Goal: Information Seeking & Learning: Compare options

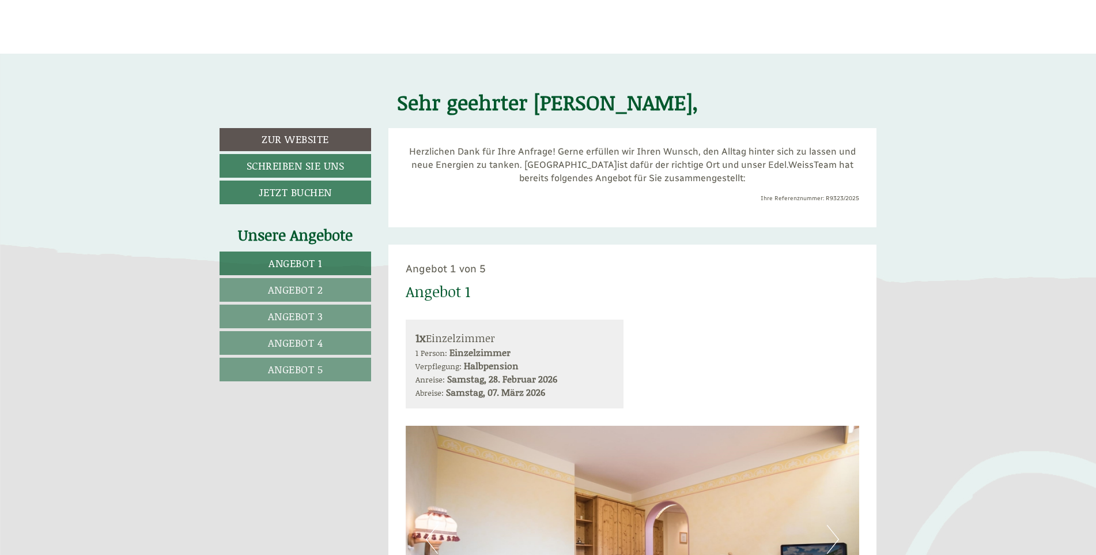
scroll to position [519, 0]
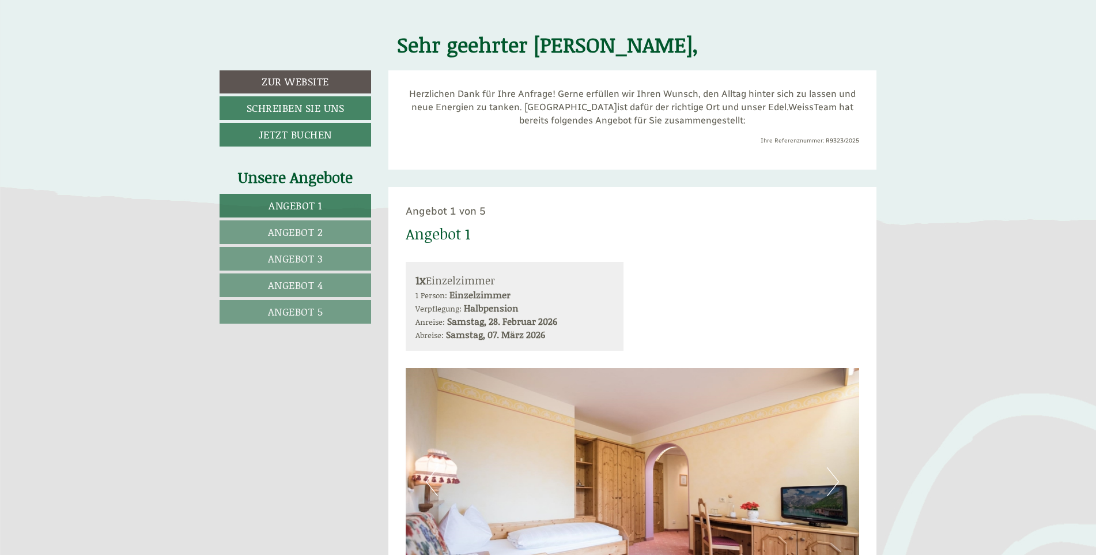
click at [319, 229] on span "Angebot 2" at bounding box center [295, 231] width 55 height 15
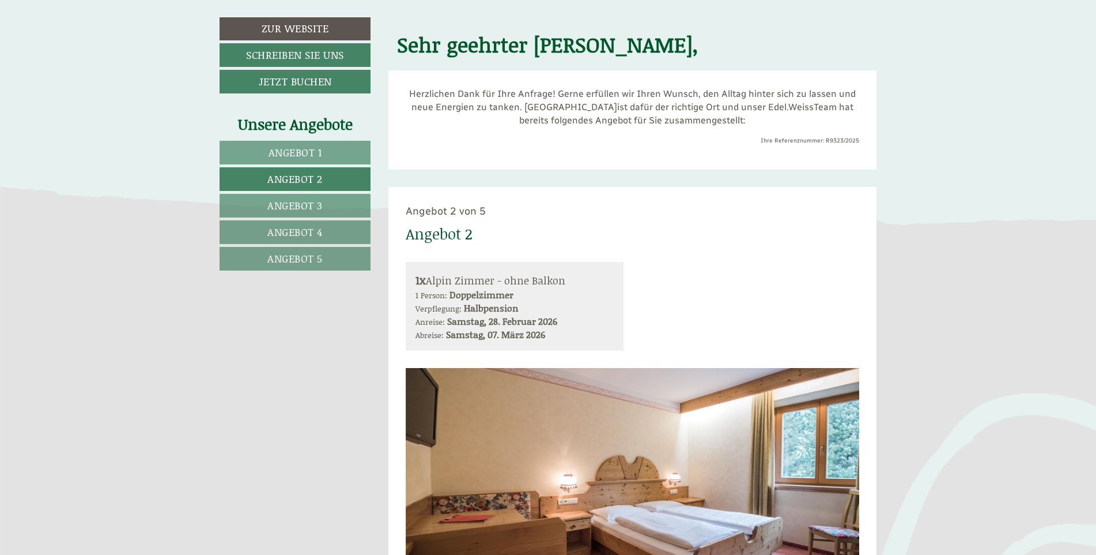
scroll to position [706, 0]
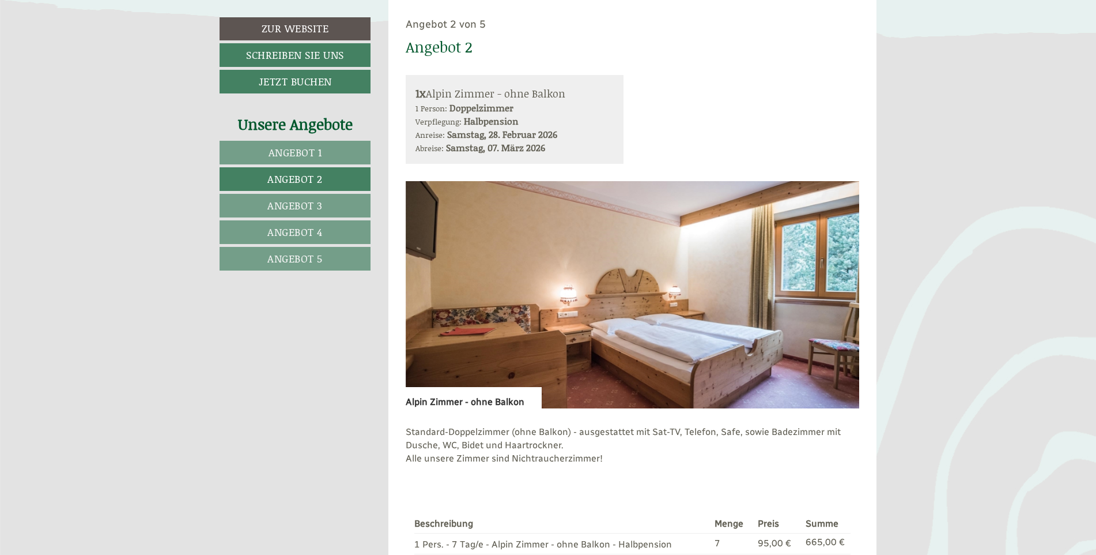
click at [303, 150] on span "Angebot 1" at bounding box center [296, 152] width 54 height 15
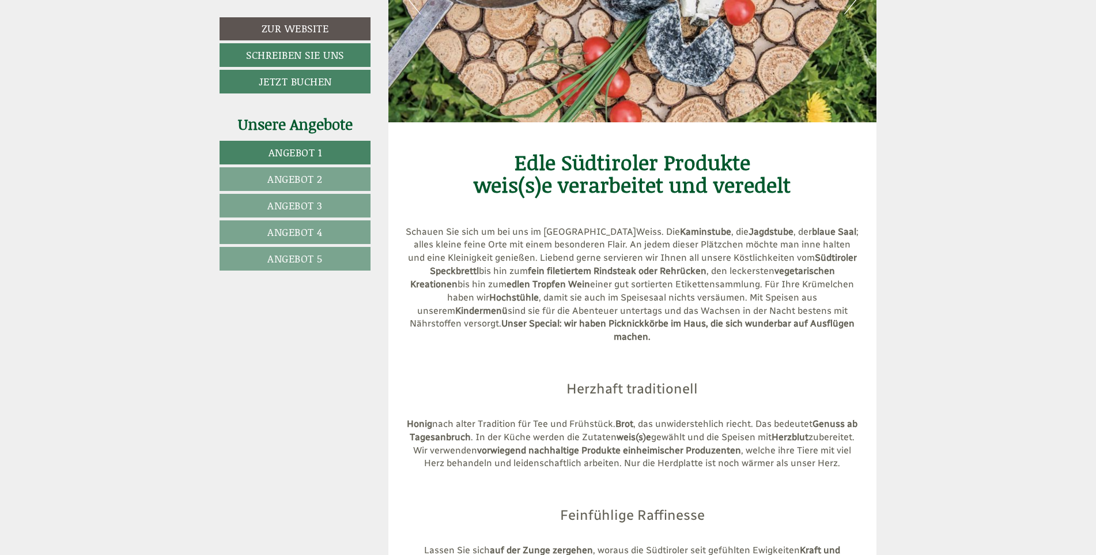
scroll to position [3011, 0]
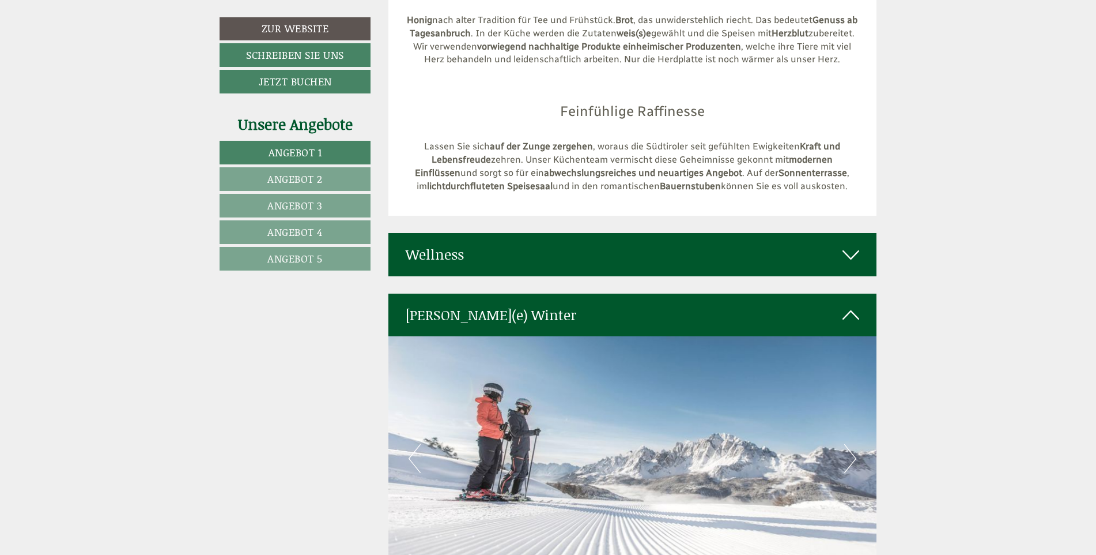
click at [292, 175] on span "Angebot 2" at bounding box center [294, 178] width 55 height 15
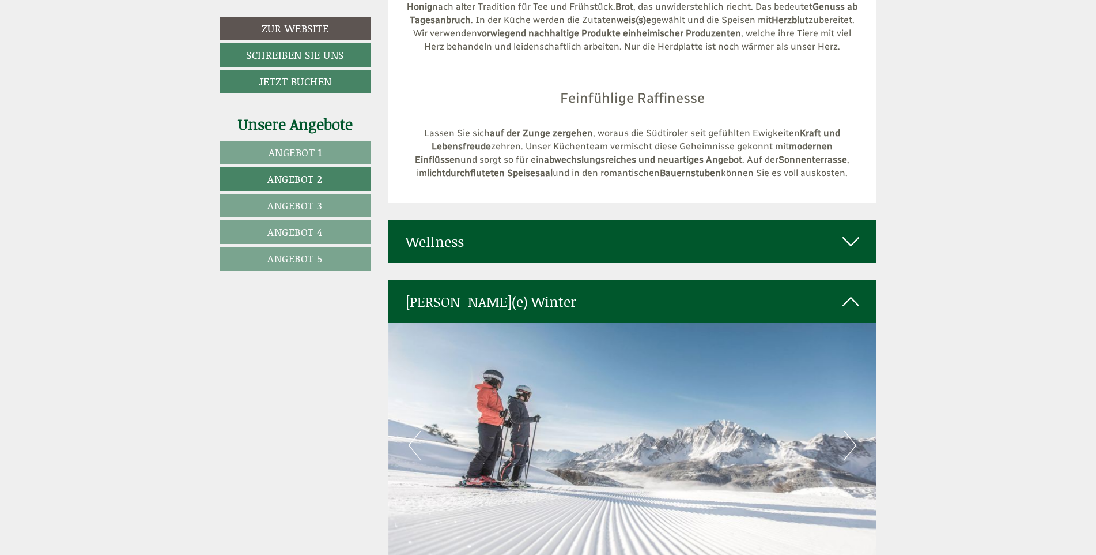
scroll to position [706, 0]
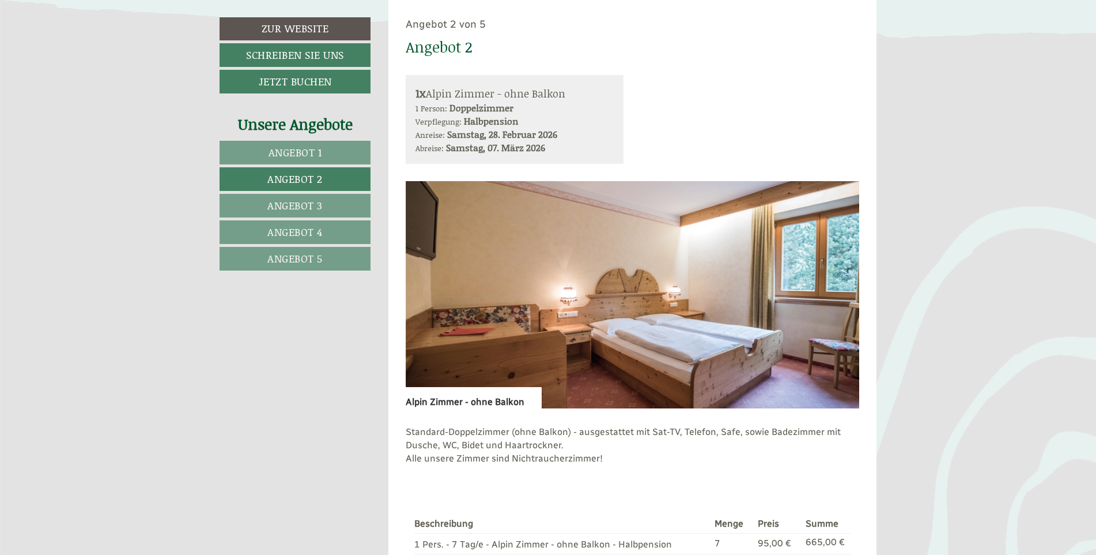
click at [319, 205] on span "Angebot 3" at bounding box center [294, 205] width 55 height 15
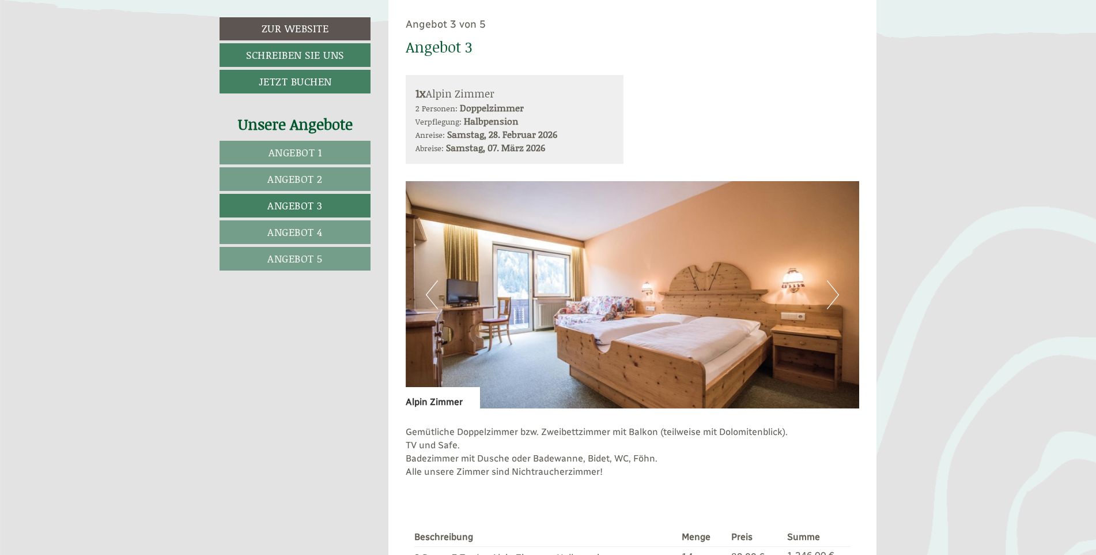
click at [310, 230] on span "Angebot 4" at bounding box center [294, 231] width 55 height 15
click at [285, 252] on span "Angebot 5" at bounding box center [294, 258] width 55 height 15
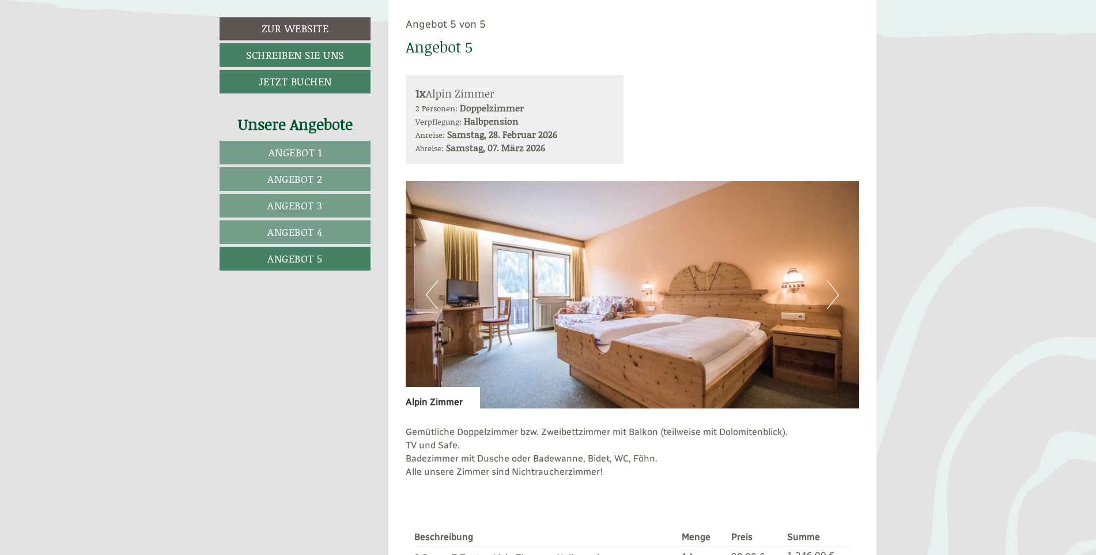
click at [293, 231] on span "Angebot 4" at bounding box center [294, 231] width 55 height 15
click at [300, 206] on span "Angebot 3" at bounding box center [294, 205] width 55 height 15
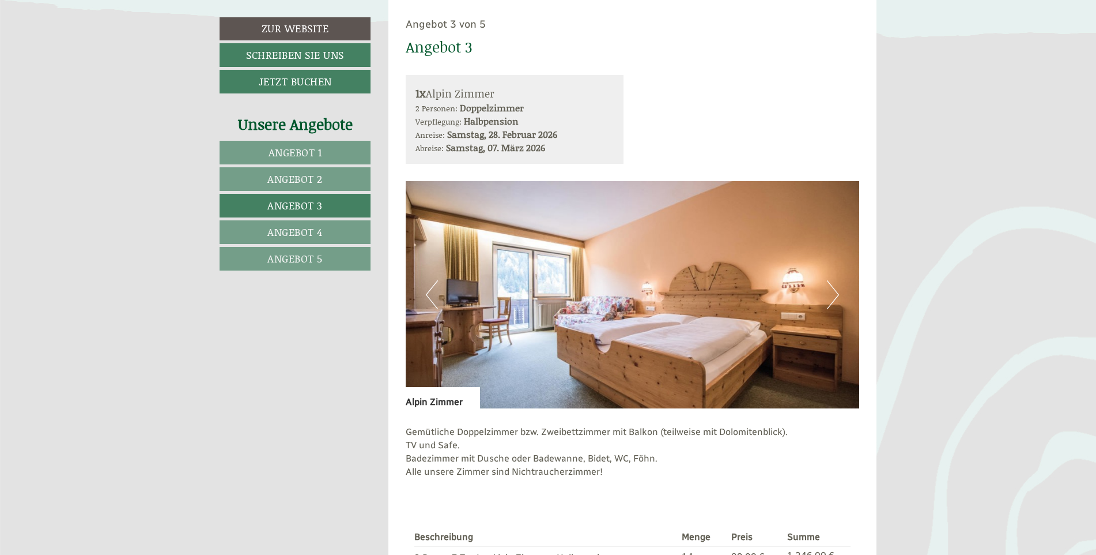
click at [299, 173] on span "Angebot 2" at bounding box center [294, 178] width 55 height 15
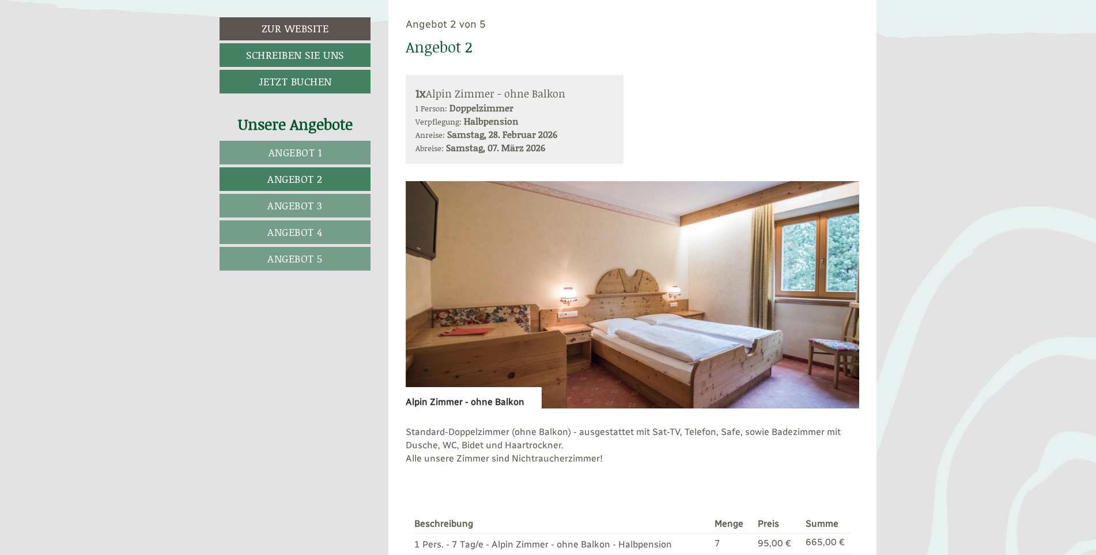
click at [303, 147] on span "Angebot 1" at bounding box center [296, 152] width 54 height 15
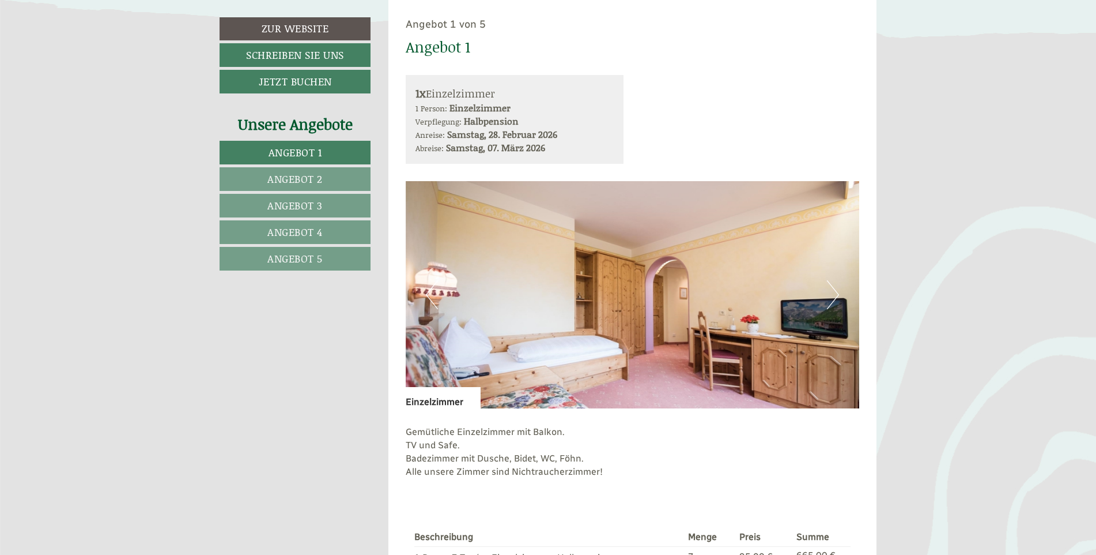
click at [301, 176] on span "Angebot 2" at bounding box center [294, 178] width 55 height 15
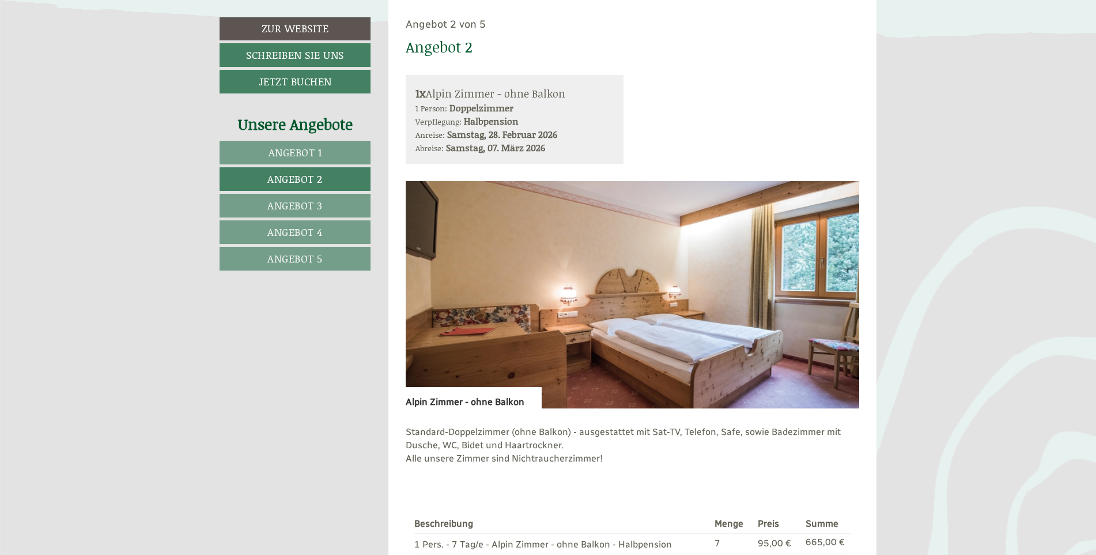
click at [302, 199] on span "Angebot 3" at bounding box center [294, 205] width 55 height 15
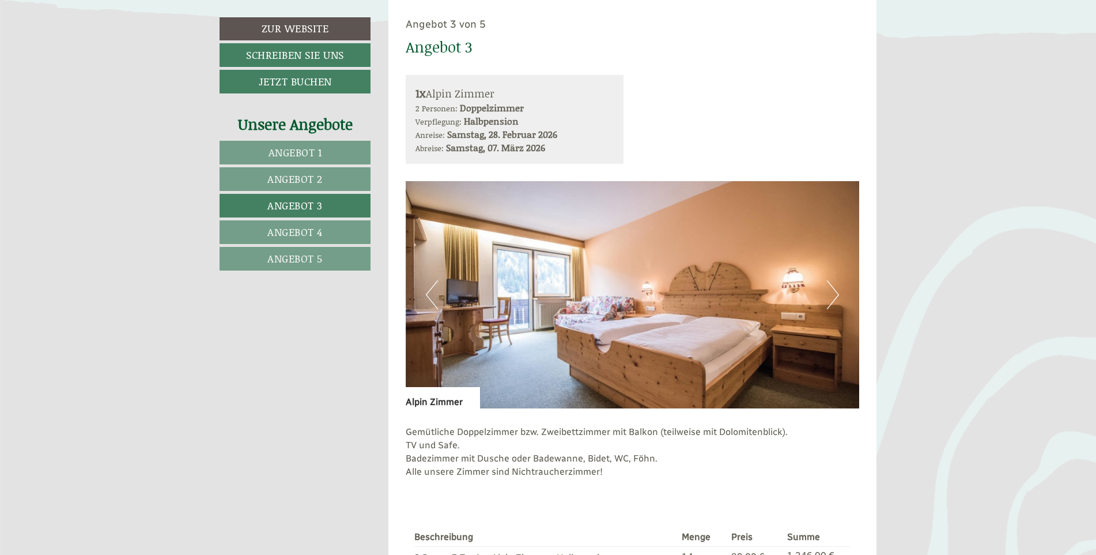
click at [315, 233] on span "Angebot 4" at bounding box center [294, 231] width 55 height 15
click at [316, 255] on span "Angebot 5" at bounding box center [294, 258] width 55 height 15
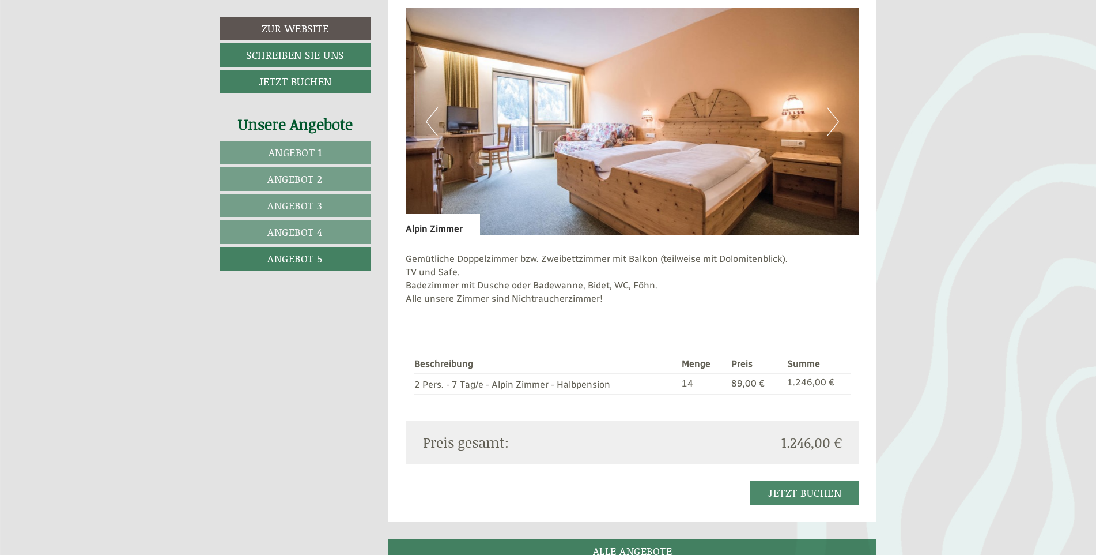
scroll to position [936, 0]
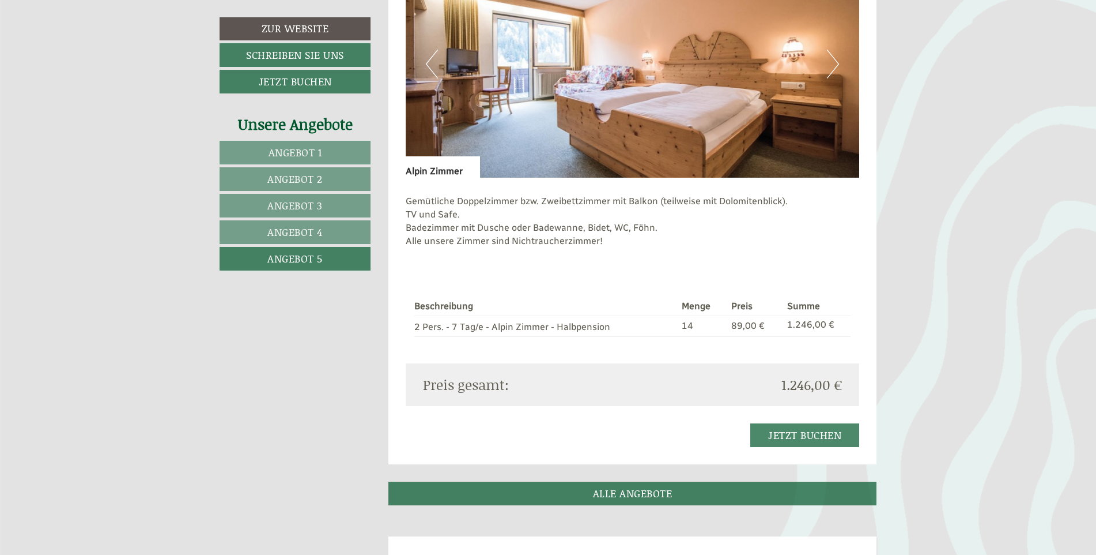
click at [302, 149] on span "Angebot 1" at bounding box center [296, 152] width 54 height 15
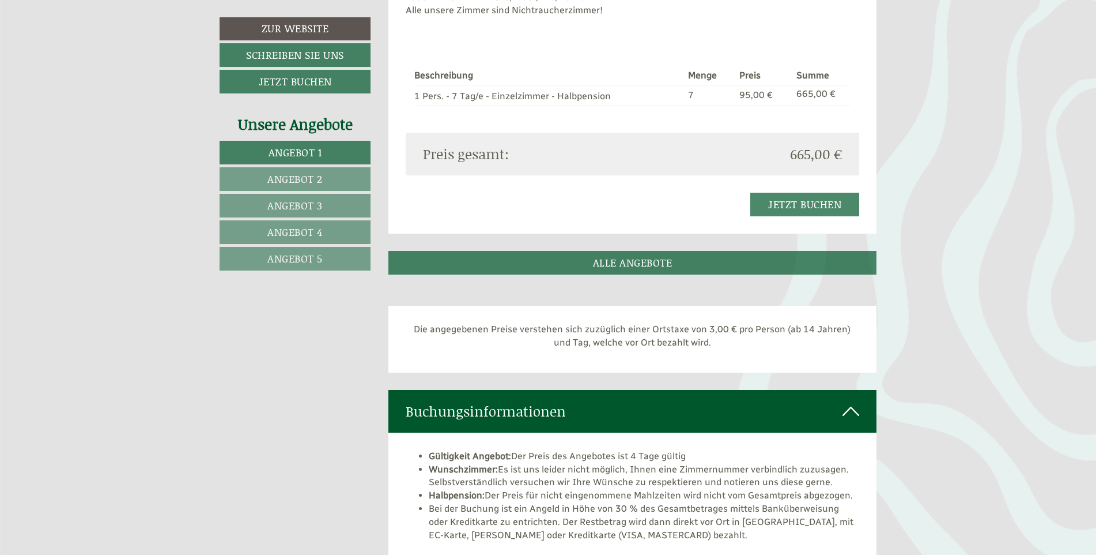
scroll to position [1224, 0]
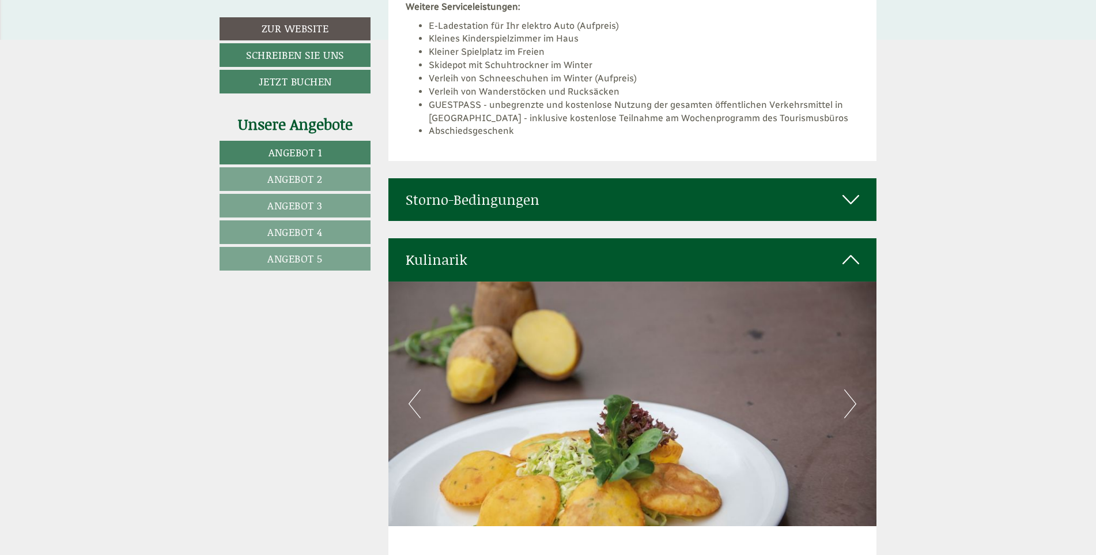
scroll to position [2147, 0]
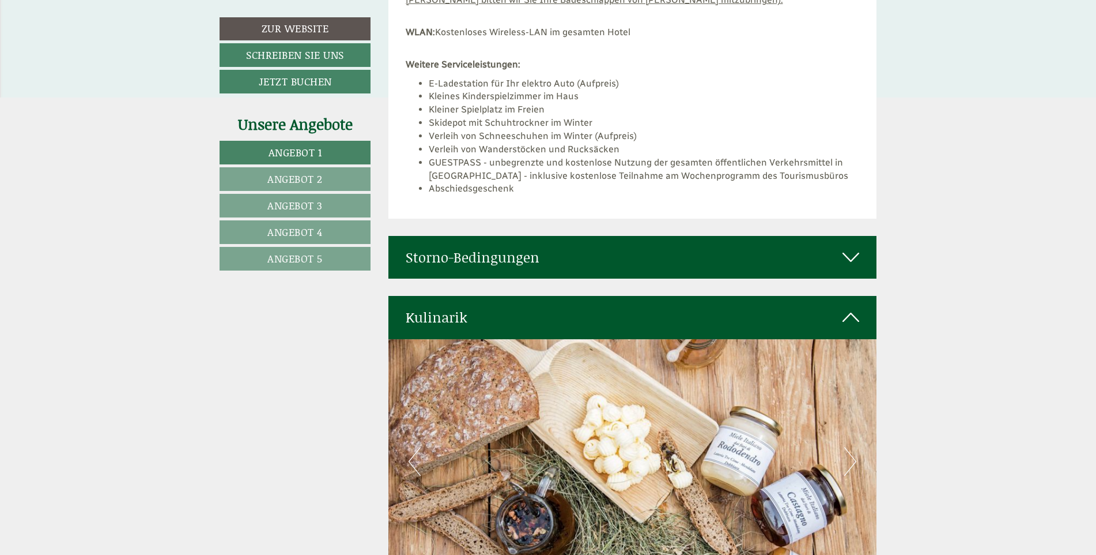
click at [485, 249] on div "Storno-Bedingungen" at bounding box center [633, 257] width 489 height 43
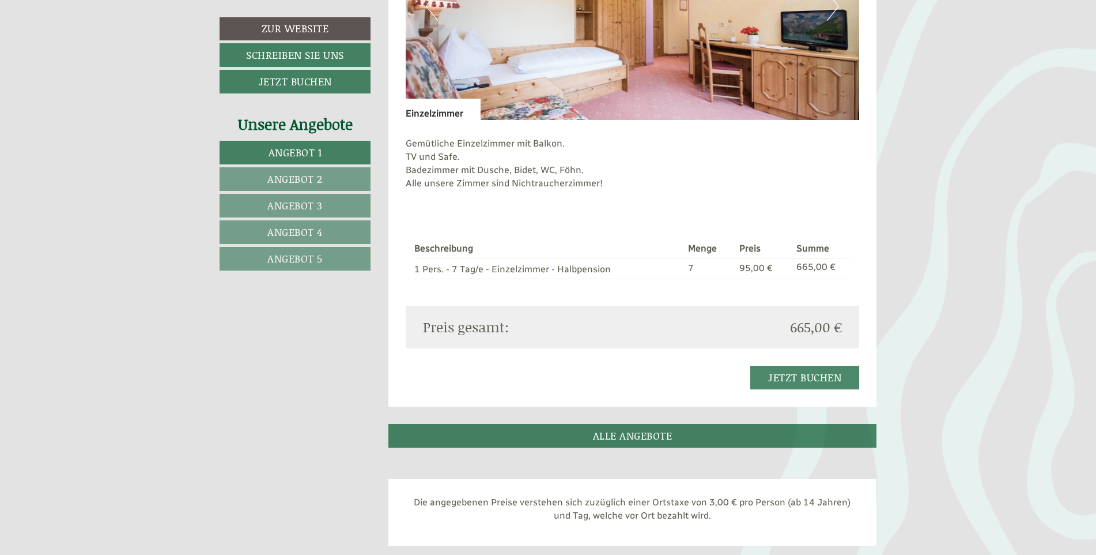
scroll to position [1109, 0]
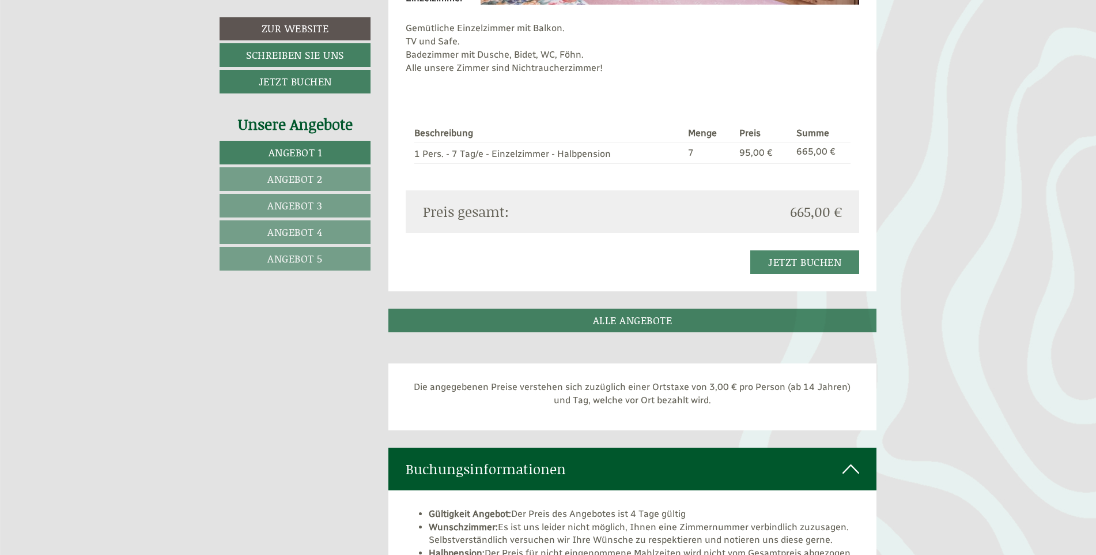
click at [310, 175] on span "Angebot 2" at bounding box center [294, 178] width 55 height 15
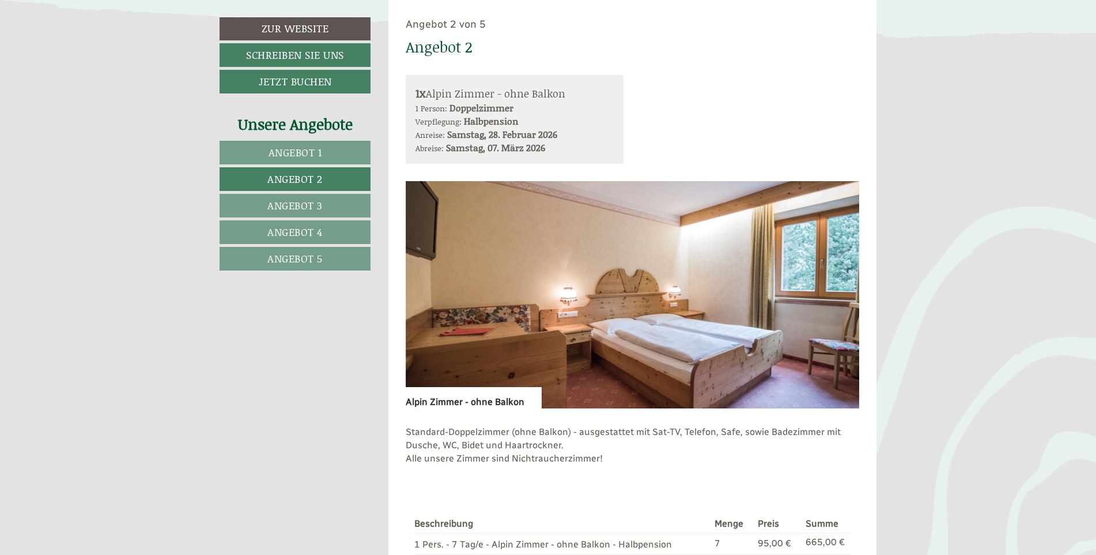
click at [304, 205] on span "Angebot 3" at bounding box center [294, 205] width 55 height 15
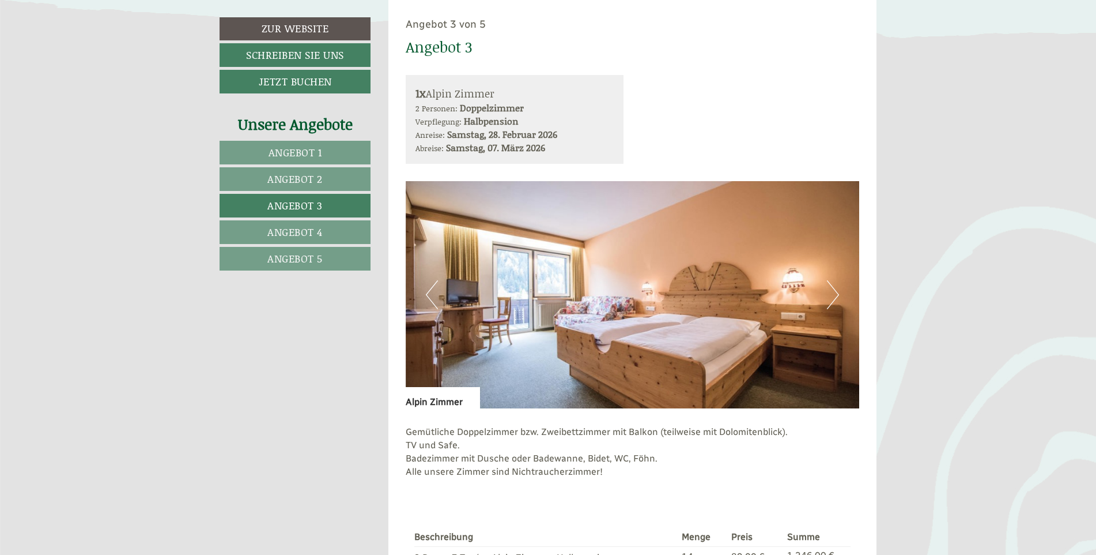
click at [296, 217] on nav "Angebot 1 Angebot 2 Angebot 3 Angebot 4 Angebot 5" at bounding box center [297, 206] width 154 height 130
click at [288, 234] on span "Angebot 4" at bounding box center [294, 231] width 55 height 15
click at [290, 257] on span "Angebot 5" at bounding box center [294, 258] width 55 height 15
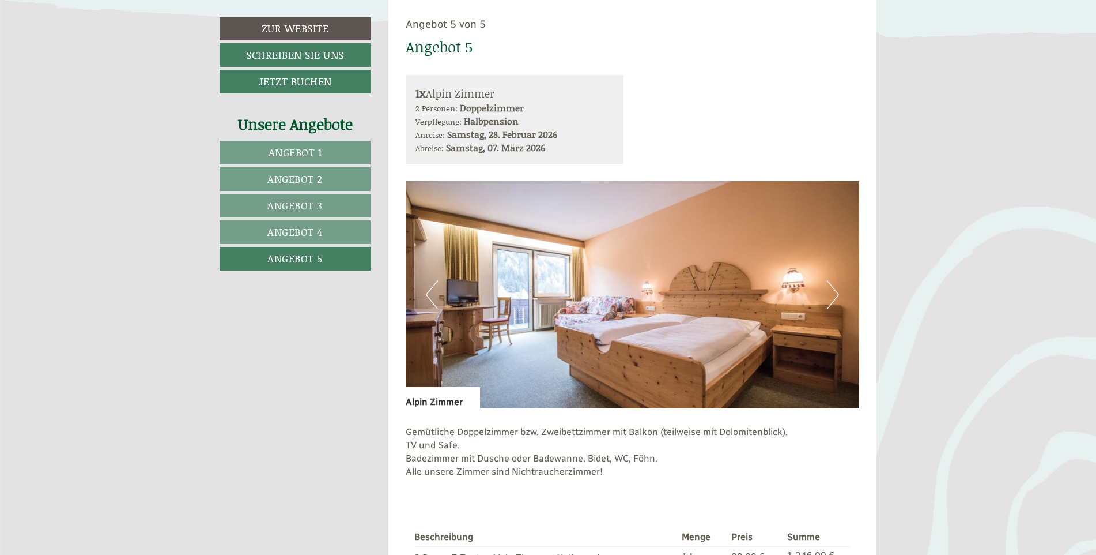
click at [305, 229] on span "Angebot 4" at bounding box center [294, 231] width 55 height 15
click at [315, 199] on span "Angebot 3" at bounding box center [294, 205] width 55 height 15
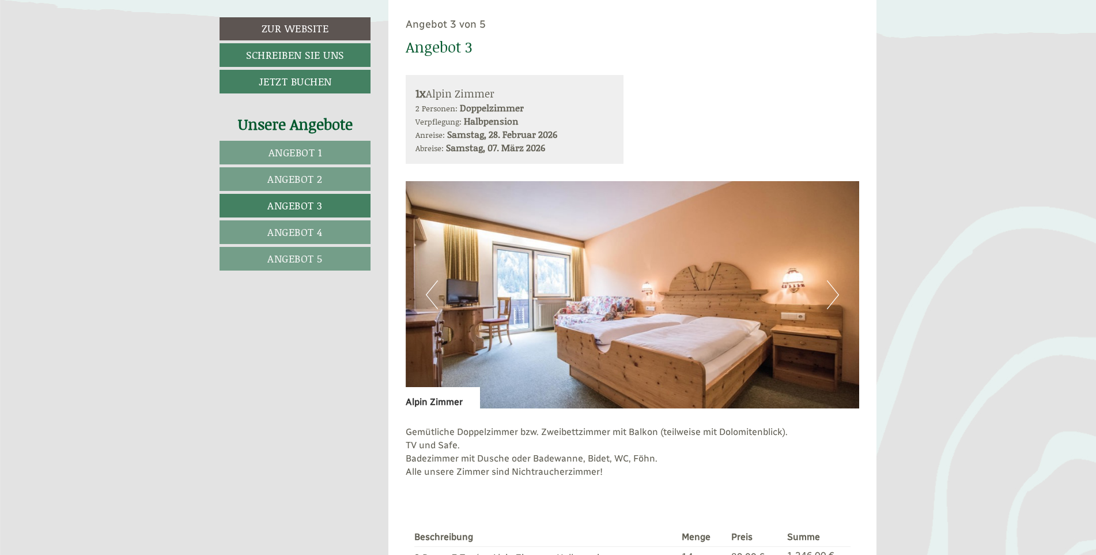
drag, startPoint x: 323, startPoint y: 182, endPoint x: 315, endPoint y: 163, distance: 20.4
click at [323, 181] on span "Angebot 2" at bounding box center [294, 178] width 55 height 15
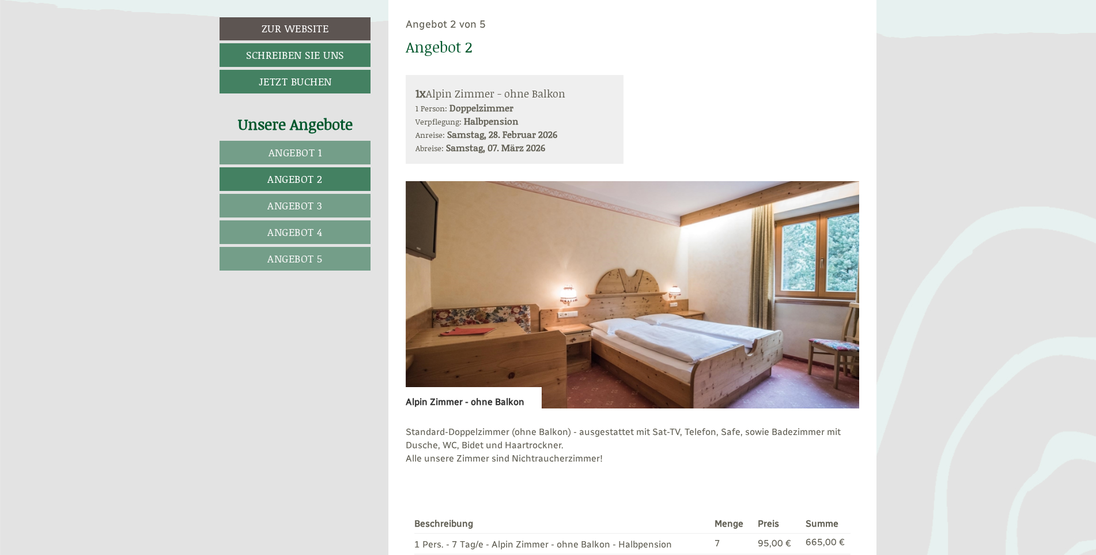
click at [315, 163] on link "Angebot 1" at bounding box center [295, 153] width 151 height 24
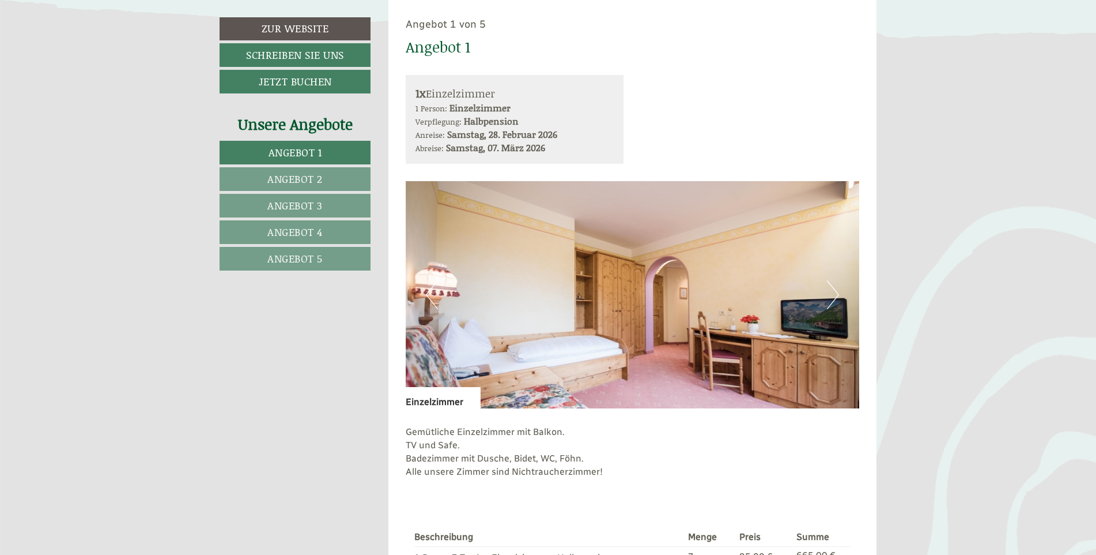
click at [298, 181] on span "Angebot 2" at bounding box center [294, 178] width 55 height 15
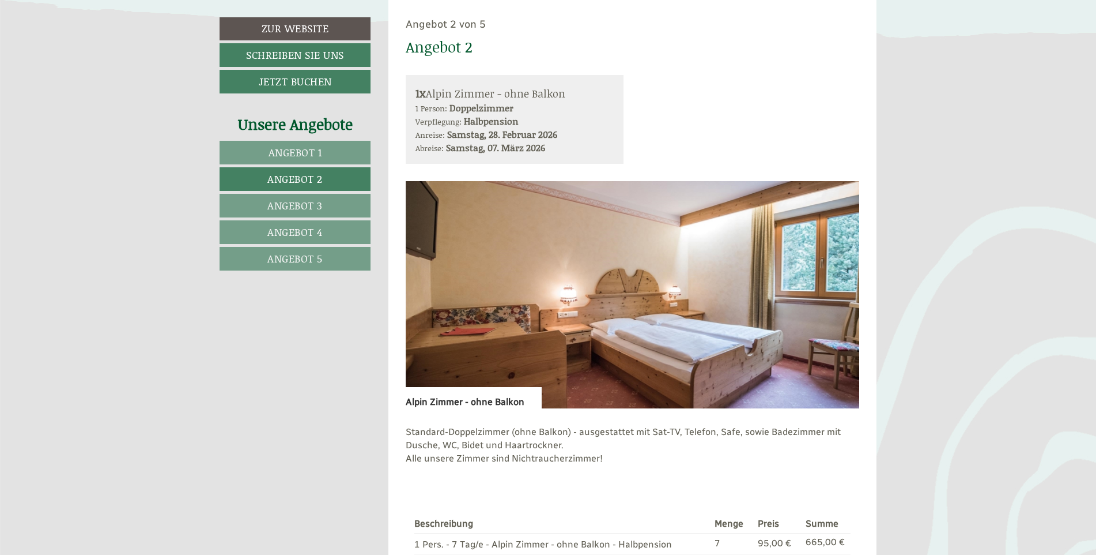
click at [304, 203] on span "Angebot 3" at bounding box center [294, 205] width 55 height 15
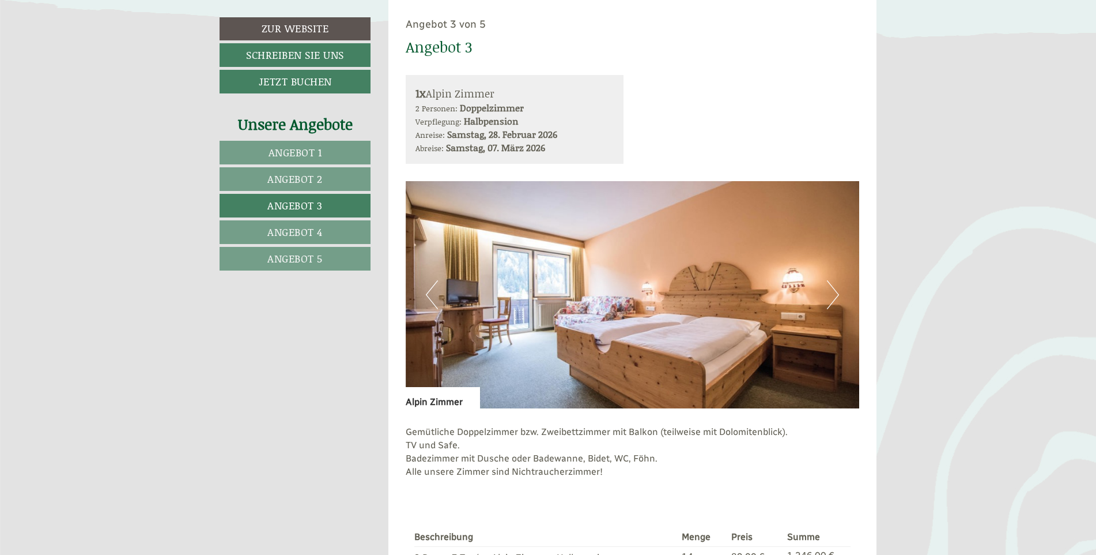
click at [298, 227] on span "Angebot 4" at bounding box center [294, 231] width 55 height 15
click at [291, 252] on span "Angebot 5" at bounding box center [294, 258] width 55 height 15
